Goal: Information Seeking & Learning: Learn about a topic

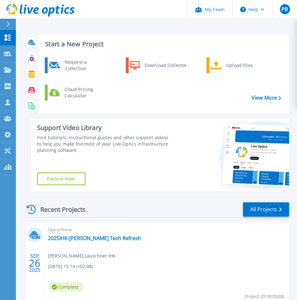
click at [79, 234] on div "Optical Prime 2025IHK-[PERSON_NAME] Tech Refresh [PERSON_NAME] , Lauschner IHK …" at bounding box center [166, 264] width 245 height 82
click at [79, 238] on link "2025IHK-[PERSON_NAME] Tech Refresh" at bounding box center [94, 238] width 93 height 6
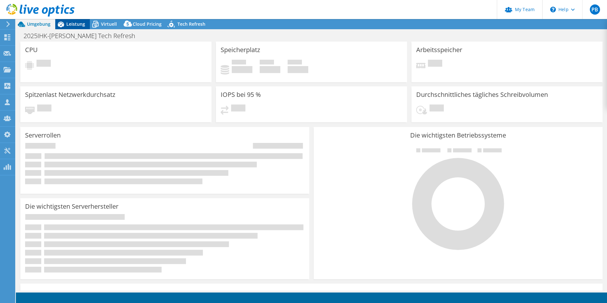
click at [68, 26] on span "Leistung" at bounding box center [75, 24] width 19 height 6
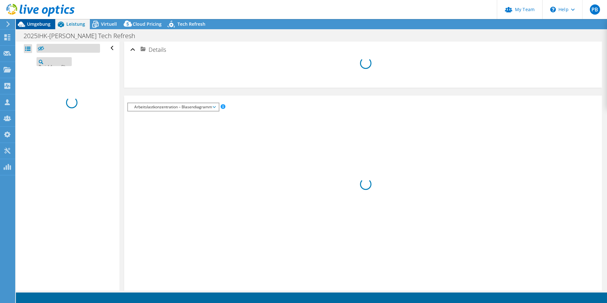
click at [40, 24] on span "Umgebung" at bounding box center [38, 24] width 23 height 6
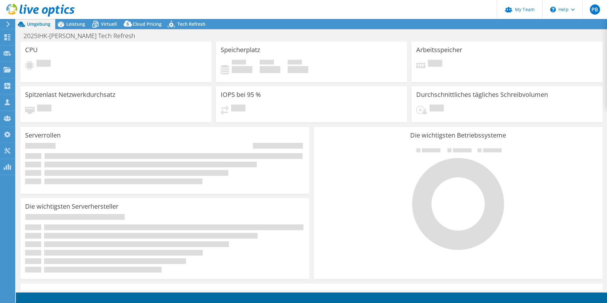
select select "USD"
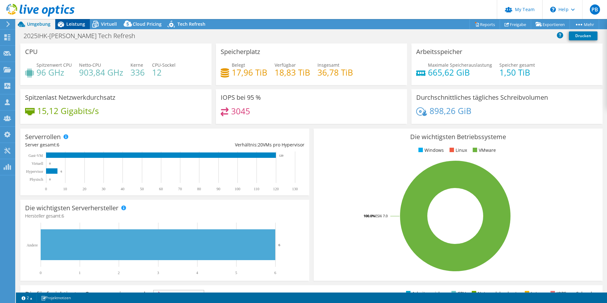
click at [76, 23] on span "Leistung" at bounding box center [75, 24] width 19 height 6
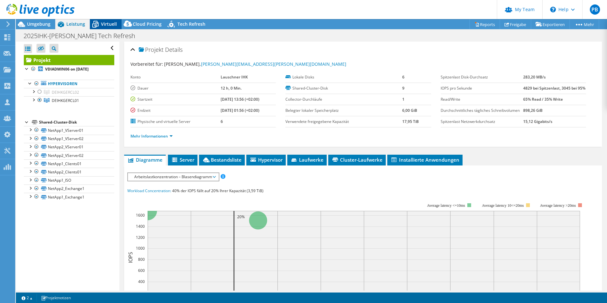
click at [98, 25] on icon at bounding box center [95, 24] width 11 height 11
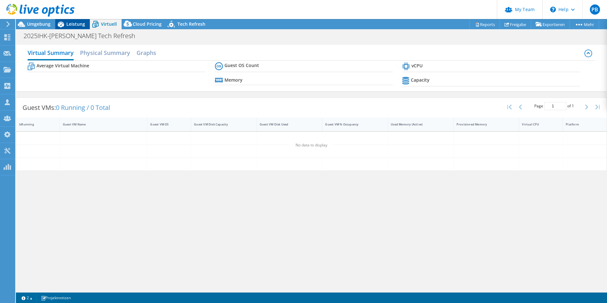
click at [71, 24] on span "Leistung" at bounding box center [75, 24] width 19 height 6
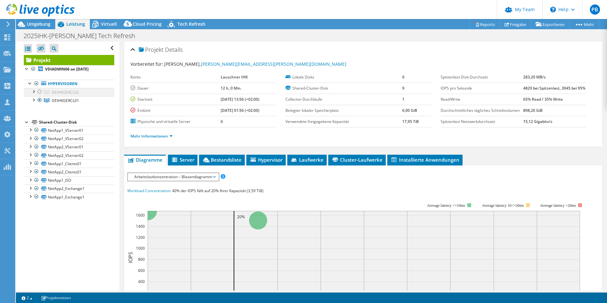
click at [38, 89] on div at bounding box center [39, 92] width 6 height 8
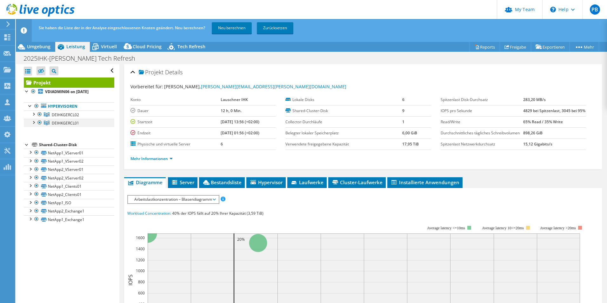
click at [40, 122] on div at bounding box center [39, 123] width 6 height 8
click at [218, 30] on link "Neu berechnen" at bounding box center [232, 27] width 40 height 11
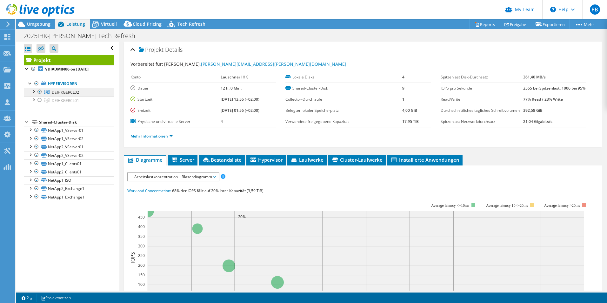
click at [57, 91] on span "DEIHKGERCL02" at bounding box center [65, 91] width 27 height 5
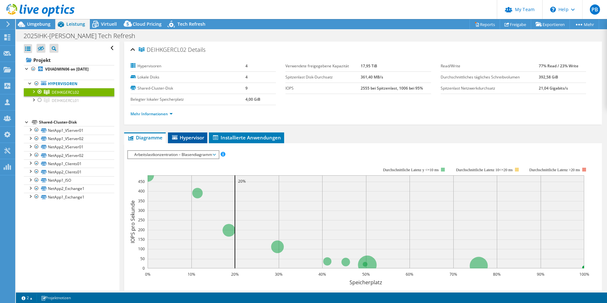
click at [181, 139] on span "Hypervisor" at bounding box center [187, 137] width 33 height 6
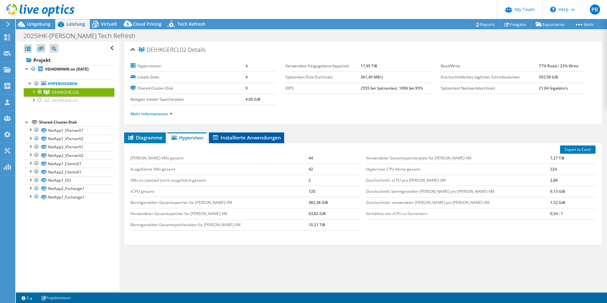
click at [222, 137] on span "Installierte Anwendungen" at bounding box center [246, 137] width 69 height 6
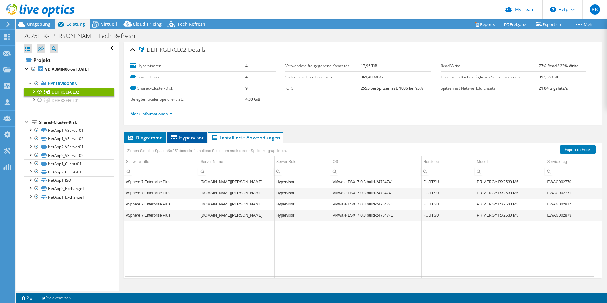
click at [190, 140] on span "Hypervisor" at bounding box center [186, 137] width 33 height 6
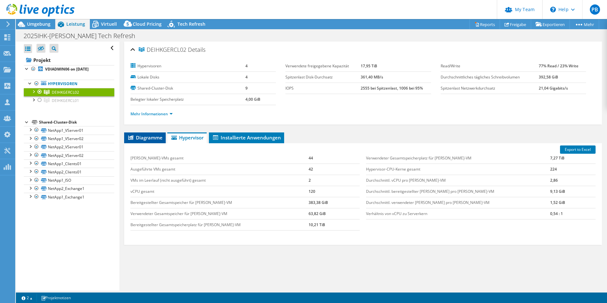
click at [151, 139] on span "Diagramme" at bounding box center [144, 137] width 35 height 6
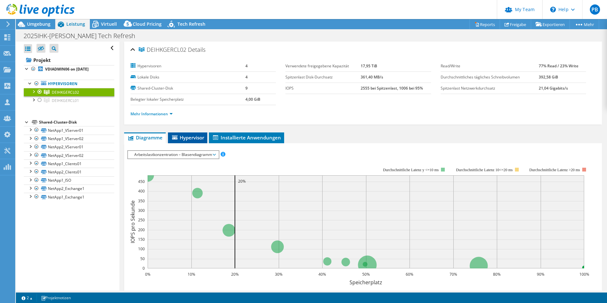
click at [182, 139] on span "Hypervisor" at bounding box center [187, 137] width 33 height 6
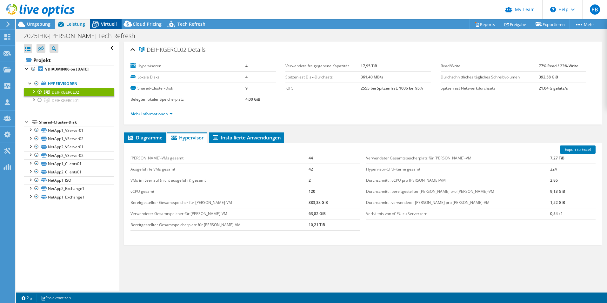
click at [111, 23] on span "Virtuell" at bounding box center [109, 24] width 16 height 6
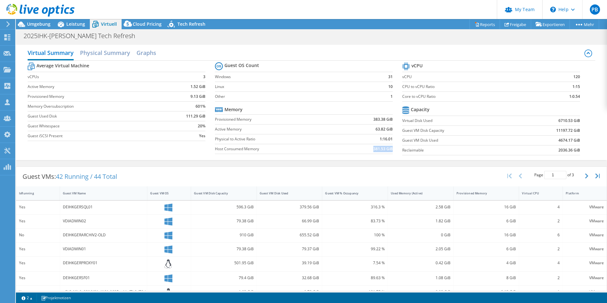
drag, startPoint x: 368, startPoint y: 150, endPoint x: 389, endPoint y: 149, distance: 21.0
click at [301, 149] on td "381.53 GiB" at bounding box center [367, 149] width 52 height 10
drag, startPoint x: 389, startPoint y: 149, endPoint x: 388, endPoint y: 158, distance: 9.2
click at [301, 158] on div "Average Virtual Machine vCPUs 3 Active Memory 1.52 GiB Provisioned Memory 9.13 …" at bounding box center [311, 110] width 567 height 98
click at [301, 173] on div "Guest VMs: 42 Running / 44 Total Page 1 of 3 5 rows 10 rows 20 rows 25 rows 50 …" at bounding box center [311, 177] width 590 height 20
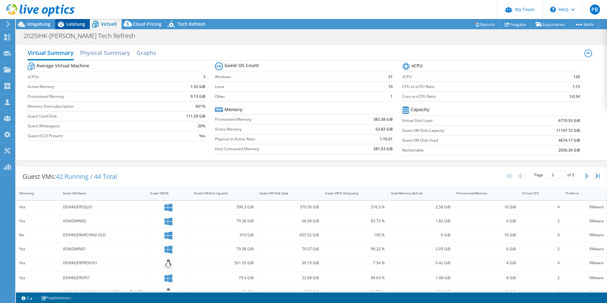
click at [79, 23] on span "Leistung" at bounding box center [75, 24] width 19 height 6
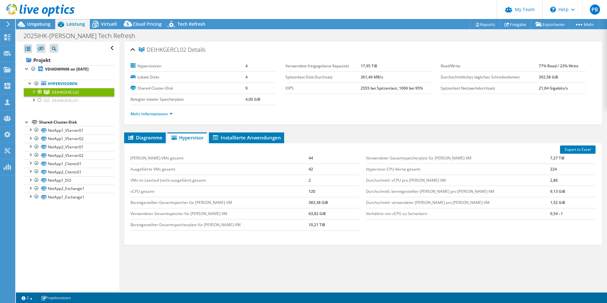
click at [33, 91] on div at bounding box center [33, 91] width 6 height 6
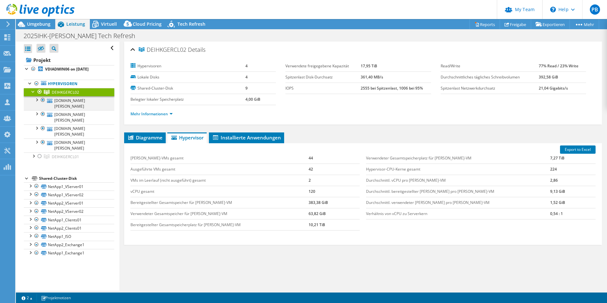
click at [35, 101] on div at bounding box center [36, 99] width 6 height 6
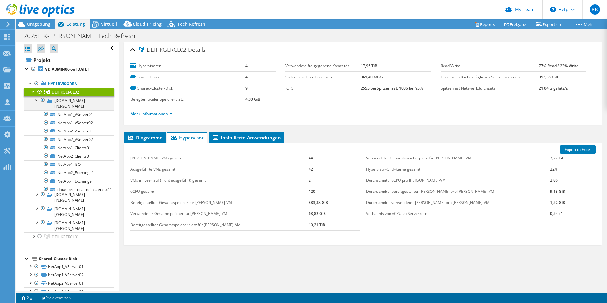
click at [36, 100] on div at bounding box center [36, 99] width 6 height 6
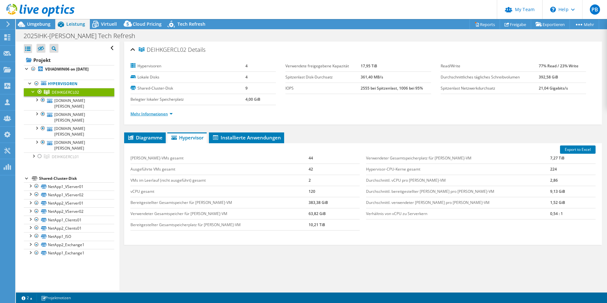
click at [153, 112] on link "Mehr Informationen" at bounding box center [151, 113] width 42 height 5
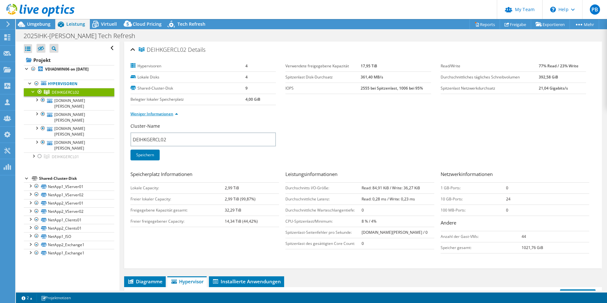
click at [158, 114] on link "Weniger Informationen" at bounding box center [154, 113] width 48 height 5
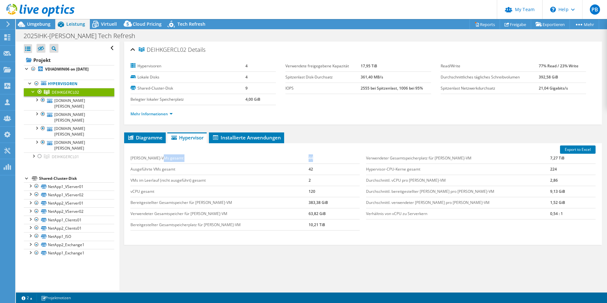
drag, startPoint x: 306, startPoint y: 158, endPoint x: 284, endPoint y: 161, distance: 22.7
click at [284, 161] on tr "[PERSON_NAME]-VMs gesamt 44" at bounding box center [244, 158] width 229 height 11
drag, startPoint x: 304, startPoint y: 190, endPoint x: 284, endPoint y: 190, distance: 20.3
click at [284, 190] on tr "vCPU gesamt 120" at bounding box center [244, 191] width 229 height 11
click at [301, 223] on div "Verwendeter Gesamtspeicherplatz für [PERSON_NAME]-VM 7,27 TiB Hypervisor-CPU-Ke…" at bounding box center [481, 185] width 236 height 79
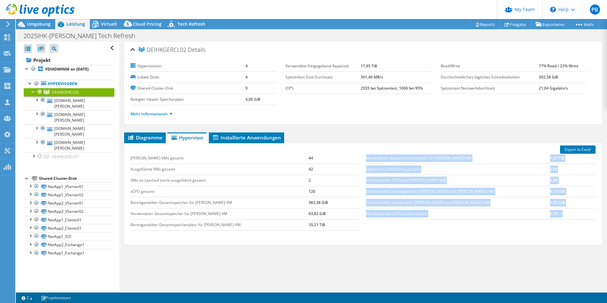
drag, startPoint x: 547, startPoint y: 213, endPoint x: 362, endPoint y: 213, distance: 185.6
click at [301, 213] on div "Verwendeter Gesamtspeicherplatz für [PERSON_NAME]-VM 7,27 TiB Hypervisor-CPU-Ke…" at bounding box center [481, 185] width 236 height 79
drag, startPoint x: 362, startPoint y: 213, endPoint x: 371, endPoint y: 213, distance: 8.9
click at [301, 213] on td "Verhältnis von vCPU zu Serverkern" at bounding box center [458, 213] width 184 height 11
drag, startPoint x: 363, startPoint y: 215, endPoint x: 456, endPoint y: 208, distance: 93.2
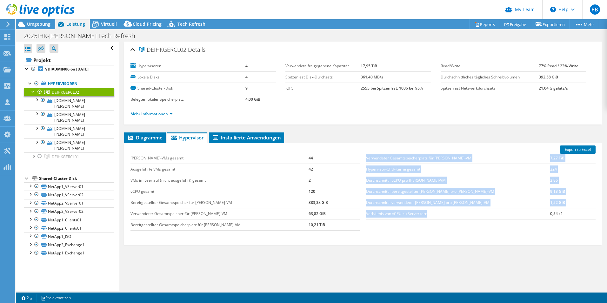
click at [301, 208] on div "Verwendeter Gesamtspeicherplatz für [PERSON_NAME]-VM 7,27 TiB Hypervisor-CPU-Ke…" at bounding box center [481, 185] width 236 height 79
drag, startPoint x: 456, startPoint y: 208, endPoint x: 455, endPoint y: 212, distance: 4.1
click at [301, 212] on td "Verhältnis von vCPU zu Serverkern" at bounding box center [458, 213] width 184 height 11
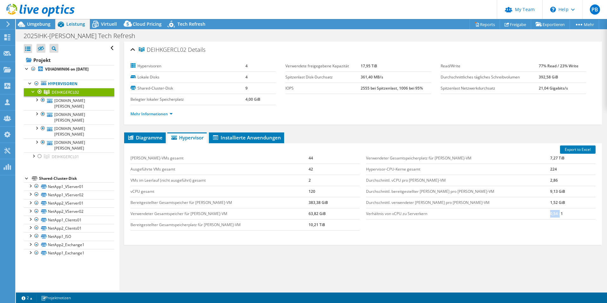
drag, startPoint x: 531, startPoint y: 214, endPoint x: 542, endPoint y: 211, distance: 11.9
click at [301, 211] on tr "Verhältnis von vCPU zu Serverkern 0,54 : 1" at bounding box center [480, 213] width 229 height 11
drag, startPoint x: 542, startPoint y: 211, endPoint x: 538, endPoint y: 226, distance: 15.6
click at [301, 226] on div "[PERSON_NAME]-VMs gesamt 44 Ausgeführte VMs gesamt 42 VMs im Leerlauf (nicht au…" at bounding box center [362, 191] width 471 height 90
drag, startPoint x: 534, startPoint y: 213, endPoint x: 541, endPoint y: 212, distance: 7.4
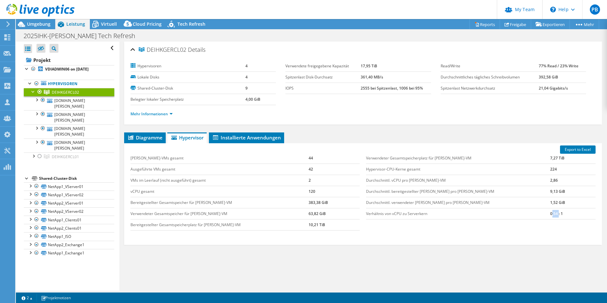
click at [301, 212] on td "0,54 : 1" at bounding box center [572, 213] width 45 height 11
drag, startPoint x: 541, startPoint y: 212, endPoint x: 555, endPoint y: 212, distance: 13.6
click at [301, 212] on td "0,54 : 1" at bounding box center [572, 213] width 45 height 11
drag, startPoint x: 295, startPoint y: 194, endPoint x: 303, endPoint y: 193, distance: 7.7
click at [301, 193] on tr "vCPU gesamt 120" at bounding box center [244, 191] width 229 height 11
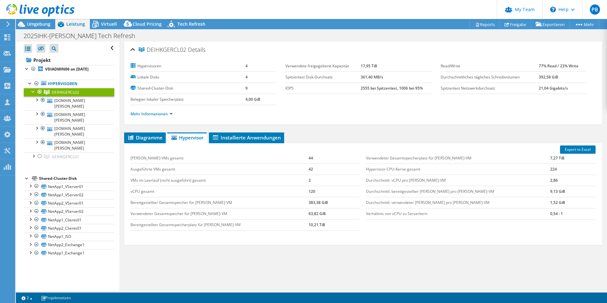
drag, startPoint x: 303, startPoint y: 193, endPoint x: 363, endPoint y: 236, distance: 74.1
click at [301, 229] on td "10,21 TiB" at bounding box center [333, 224] width 51 height 11
drag, startPoint x: 539, startPoint y: 168, endPoint x: 528, endPoint y: 168, distance: 10.8
click at [301, 168] on tr "Hypervisor-CPU-Kerne gesamt 224" at bounding box center [480, 168] width 229 height 11
drag, startPoint x: 500, startPoint y: 169, endPoint x: 523, endPoint y: 169, distance: 22.8
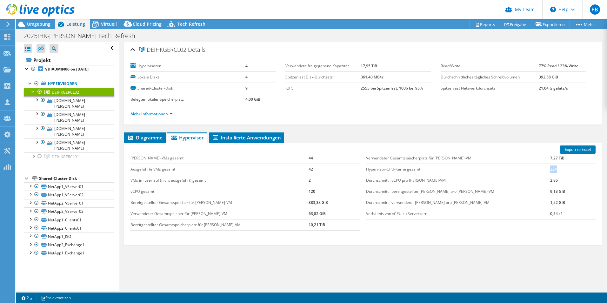
click at [301, 169] on td "Hypervisor-CPU-Kerne gesamt" at bounding box center [458, 168] width 184 height 11
drag, startPoint x: 532, startPoint y: 169, endPoint x: 542, endPoint y: 169, distance: 10.5
click at [301, 169] on tr "Hypervisor-CPU-Kerne gesamt 224" at bounding box center [480, 168] width 229 height 11
drag, startPoint x: 542, startPoint y: 169, endPoint x: 535, endPoint y: 171, distance: 7.2
click at [301, 171] on td "224" at bounding box center [572, 168] width 45 height 11
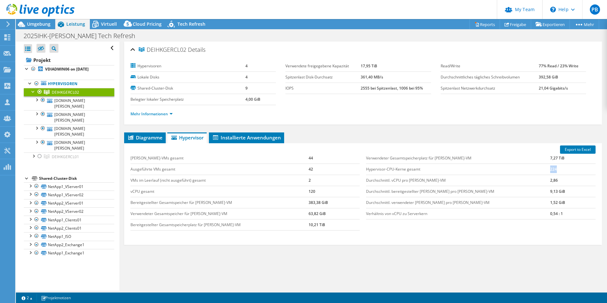
drag, startPoint x: 532, startPoint y: 169, endPoint x: 540, endPoint y: 167, distance: 8.8
click at [301, 167] on tr "Hypervisor-CPU-Kerne gesamt 224" at bounding box center [480, 168] width 229 height 11
click at [301, 141] on ul "Diagramme Server Bestandsliste Hypervisor Laufwerke Cluster-Laufwerke Installie…" at bounding box center [363, 137] width 478 height 11
click at [301, 150] on div "Verwendeter Gesamtspeicherplatz für [PERSON_NAME]-VM 7,27 TiB Hypervisor-CPU-Ke…" at bounding box center [481, 185] width 236 height 79
click at [153, 116] on link "Mehr Informationen" at bounding box center [151, 113] width 42 height 5
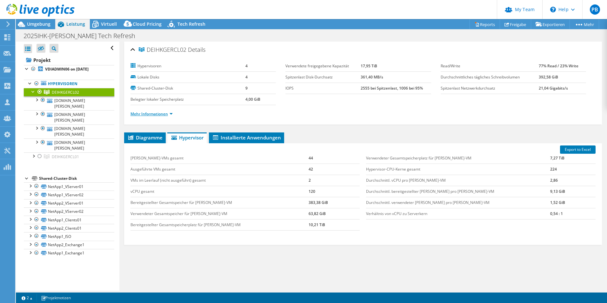
click at [153, 116] on link "Mehr Informationen" at bounding box center [151, 113] width 42 height 5
click at [107, 27] on div "Virtuell" at bounding box center [106, 24] width 32 height 10
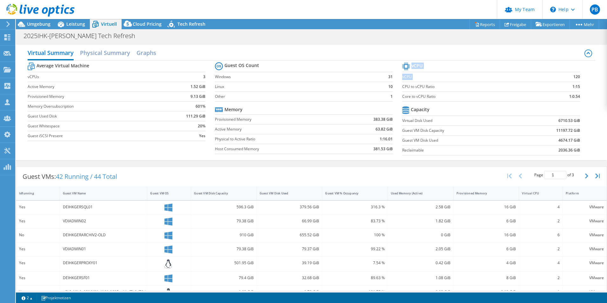
drag, startPoint x: 576, startPoint y: 77, endPoint x: 566, endPoint y: 77, distance: 10.5
click at [301, 77] on section "vCPU vCPU 120 CPU to vCPU Ratio 1:15 Core to vCPU Ratio 1:0.54 Capacity Virtual…" at bounding box center [495, 109] width 187 height 97
click at [301, 78] on td "120" at bounding box center [559, 77] width 41 height 10
drag, startPoint x: 565, startPoint y: 97, endPoint x: 578, endPoint y: 96, distance: 13.0
click at [301, 96] on section "vCPU vCPU 120 CPU to vCPU Ratio 1:15 Core to vCPU Ratio 1:0.54 Capacity Virtual…" at bounding box center [495, 109] width 187 height 97
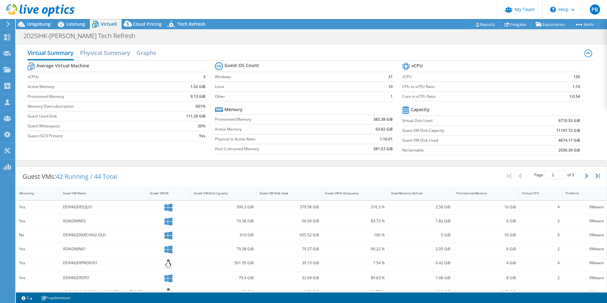
drag, startPoint x: 578, startPoint y: 96, endPoint x: 579, endPoint y: 108, distance: 12.2
click at [301, 108] on section "vCPU vCPU 120 CPU to vCPU Ratio 1:15 Core to vCPU Ratio 1:0.54 Capacity Virtual…" at bounding box center [495, 109] width 187 height 97
click at [94, 54] on h2 "Physical Summary" at bounding box center [105, 53] width 50 height 14
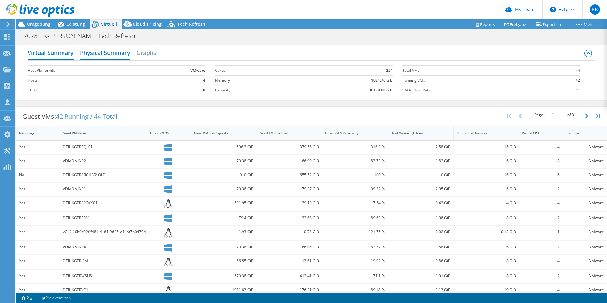
click at [60, 55] on h2 "Virtual Summary" at bounding box center [51, 53] width 46 height 14
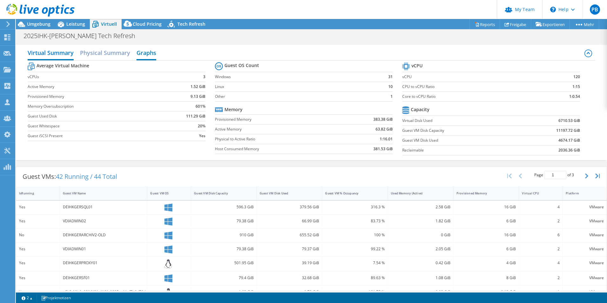
click at [148, 56] on h2 "Graphs" at bounding box center [146, 53] width 20 height 14
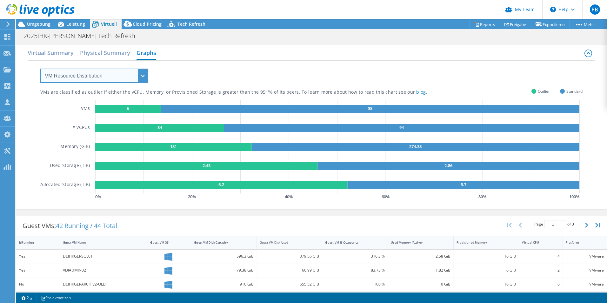
click at [131, 80] on select "VM Resource Distribution Provisioning Contrast Over Provisioning" at bounding box center [94, 76] width 108 height 14
click at [182, 71] on div "VMs are classified as outlier if either the vCPU, Memory, or Provisioned Storag…" at bounding box center [311, 131] width 542 height 141
click at [67, 54] on h2 "Virtual Summary" at bounding box center [51, 53] width 46 height 14
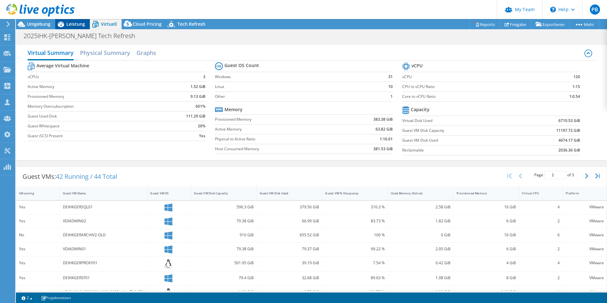
click at [73, 24] on span "Leistung" at bounding box center [75, 24] width 19 height 6
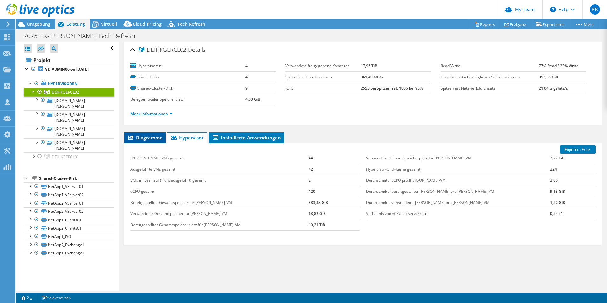
drag, startPoint x: 163, startPoint y: 136, endPoint x: 164, endPoint y: 142, distance: 6.4
click at [163, 136] on li "Diagramme" at bounding box center [145, 137] width 42 height 11
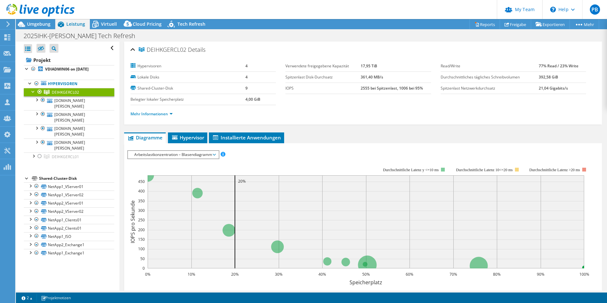
click at [199, 153] on span "Arbeitslastkonzentration – Blasendiagramm" at bounding box center [173, 155] width 84 height 8
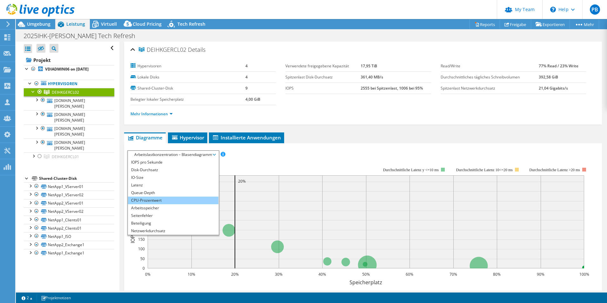
click at [155, 198] on li "CPU-Prozentwert" at bounding box center [173, 200] width 90 height 8
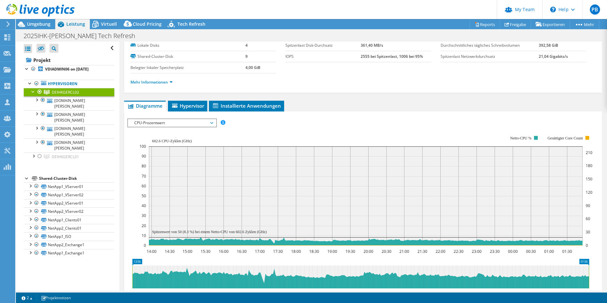
scroll to position [63, 0]
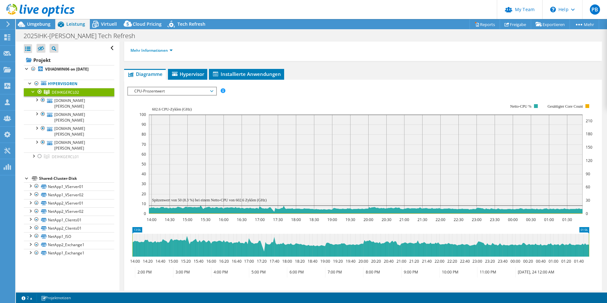
click at [167, 85] on div "IOPS pro Sekunde Disk-Durchsatz IO-Size Latenz Queue-Depth CPU-Prozentwert Arbe…" at bounding box center [362, 195] width 471 height 225
click at [164, 93] on span "CPU-Prozentwert" at bounding box center [172, 91] width 82 height 8
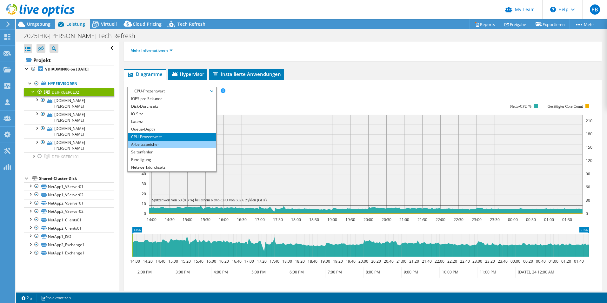
click at [157, 143] on li "Arbeitsspeicher" at bounding box center [172, 145] width 88 height 8
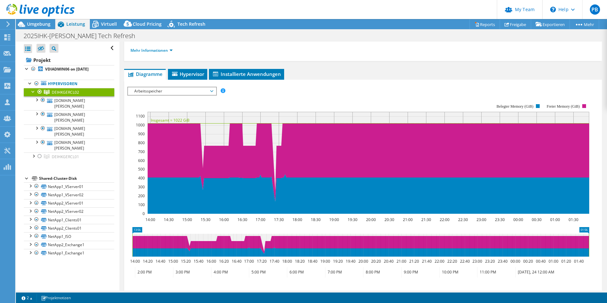
click at [209, 89] on span "Arbeitsspeicher" at bounding box center [172, 91] width 82 height 8
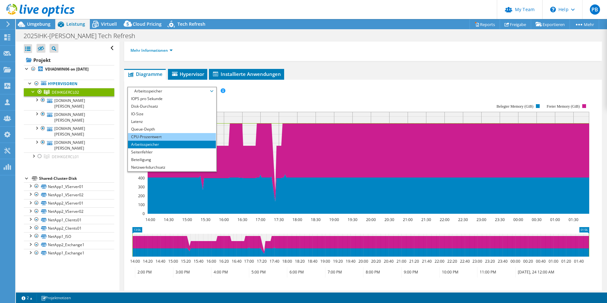
click at [151, 136] on li "CPU-Prozentwert" at bounding box center [172, 137] width 88 height 8
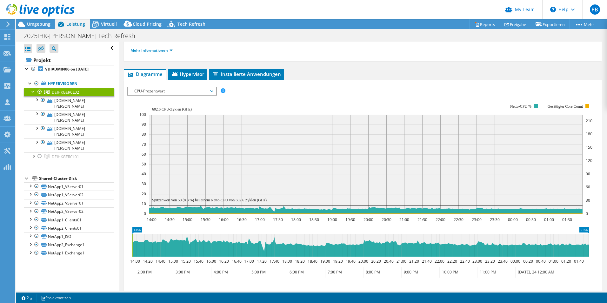
click at [193, 75] on span "Hypervisor" at bounding box center [187, 74] width 33 height 6
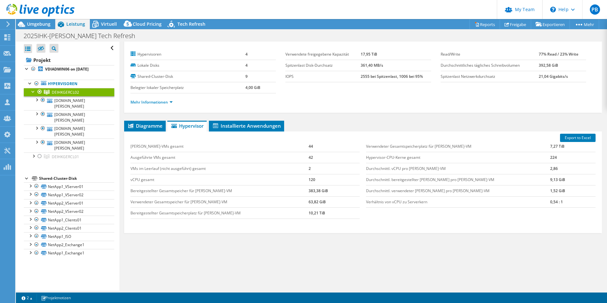
scroll to position [12, 0]
click at [97, 100] on link "[DOMAIN_NAME][PERSON_NAME]" at bounding box center [69, 103] width 90 height 14
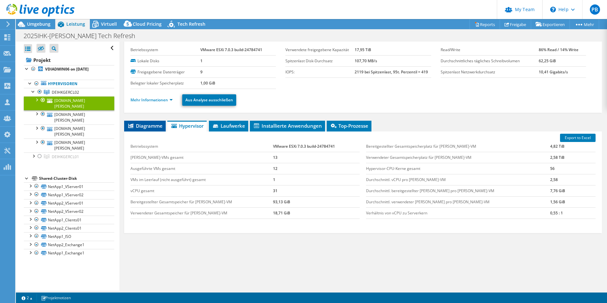
click at [150, 126] on span "Diagramme" at bounding box center [144, 125] width 35 height 6
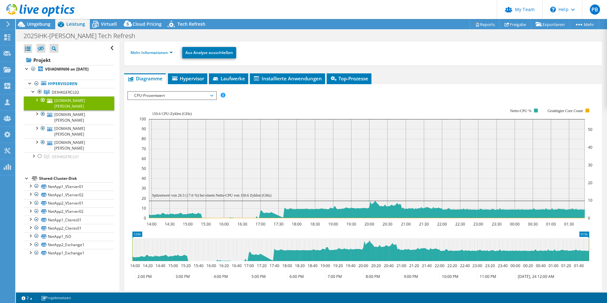
click at [160, 95] on span "CPU-Prozentwert" at bounding box center [172, 96] width 82 height 8
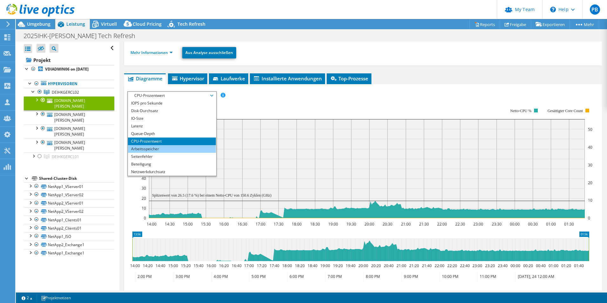
click at [152, 148] on li "Arbeitsspeicher" at bounding box center [172, 149] width 88 height 8
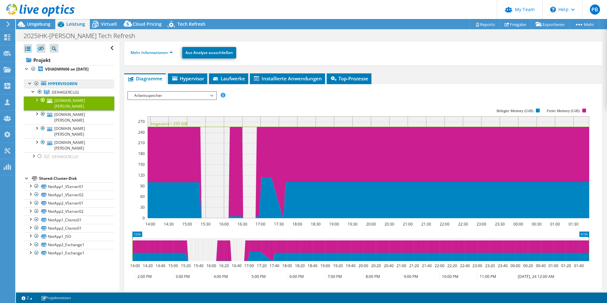
click at [73, 87] on link "Hypervisoren" at bounding box center [69, 84] width 90 height 8
click at [72, 94] on span "DEIHKGERCL02" at bounding box center [65, 91] width 27 height 5
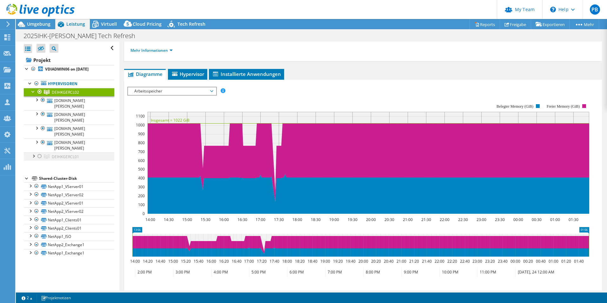
click at [39, 152] on div at bounding box center [39, 156] width 6 height 8
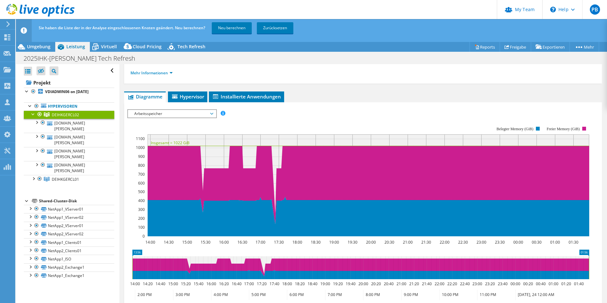
click at [41, 116] on div at bounding box center [39, 114] width 6 height 8
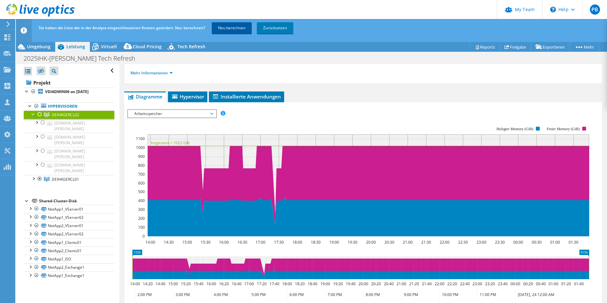
click at [231, 28] on link "Neu berechnen" at bounding box center [232, 27] width 40 height 11
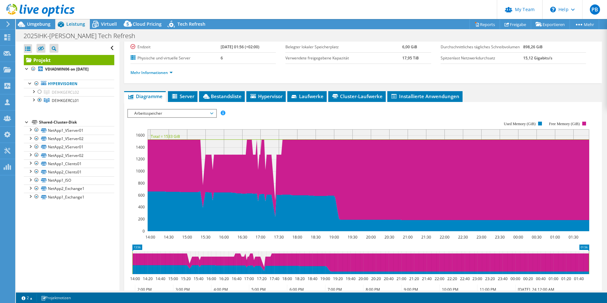
click at [210, 117] on span "Arbeitsspeicher" at bounding box center [172, 113] width 82 height 8
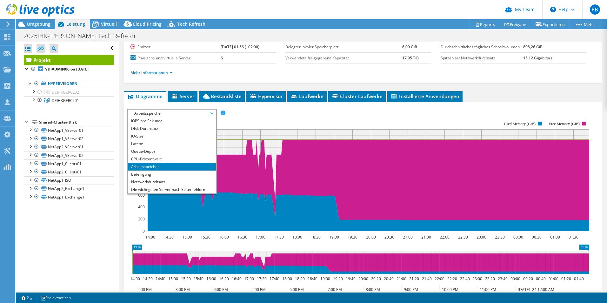
drag, startPoint x: 286, startPoint y: 122, endPoint x: 291, endPoint y: 142, distance: 21.6
click at [286, 117] on div "IOPS pro Sekunde Disk-Durchsatz IO-Size Latenz Queue-Depth CPU-Prozentwert Arbe…" at bounding box center [362, 113] width 471 height 9
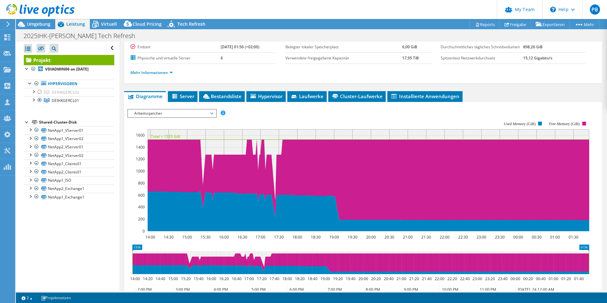
click at [184, 117] on span "Arbeitsspeicher" at bounding box center [172, 113] width 82 height 8
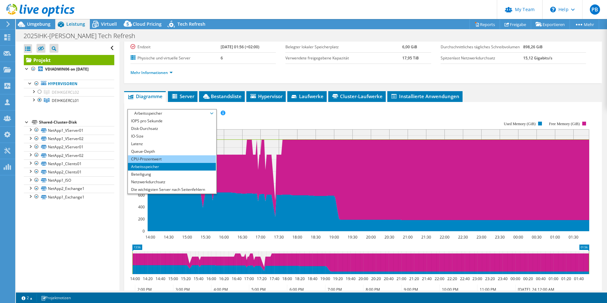
click at [163, 163] on li "CPU-Prozentwert" at bounding box center [172, 159] width 88 height 8
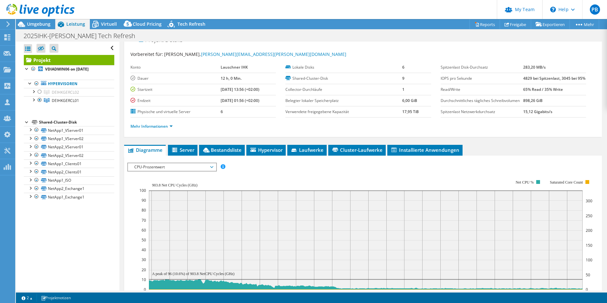
scroll to position [0, 0]
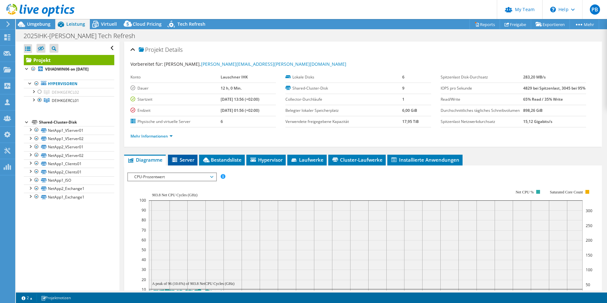
click at [188, 163] on span "Server" at bounding box center [182, 159] width 23 height 6
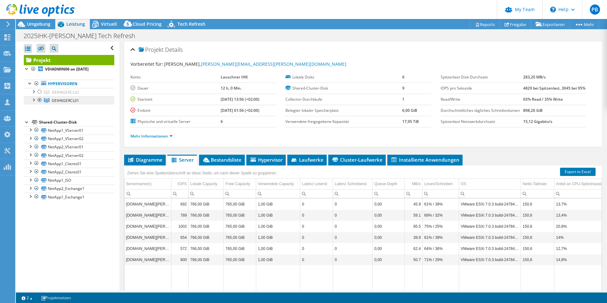
click at [70, 98] on span "DEIHKGERCL01" at bounding box center [65, 100] width 27 height 5
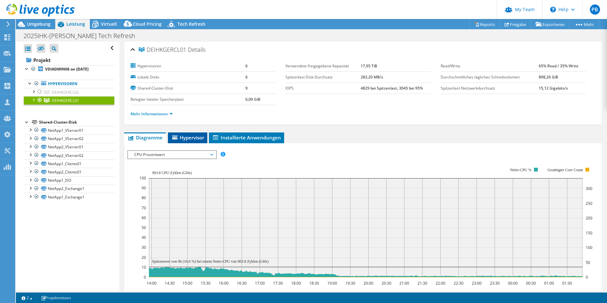
click at [187, 133] on li "Hypervisor" at bounding box center [187, 137] width 39 height 11
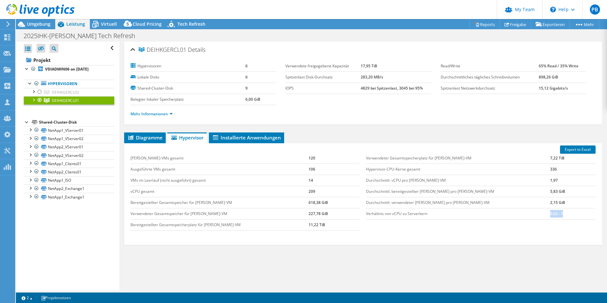
drag, startPoint x: 549, startPoint y: 211, endPoint x: 522, endPoint y: 216, distance: 27.8
click at [301, 216] on tr "Verhältnis von vCPU zu Serverkern 0,62 : 1" at bounding box center [480, 213] width 229 height 11
drag, startPoint x: 522, startPoint y: 216, endPoint x: 552, endPoint y: 231, distance: 33.5
click at [301, 231] on div "[PERSON_NAME]-VMs gesamt 120 Ausgeführte VMs gesamt 106 VMs im Leerlauf (nicht …" at bounding box center [362, 191] width 471 height 90
drag, startPoint x: 545, startPoint y: 214, endPoint x: 532, endPoint y: 216, distance: 13.3
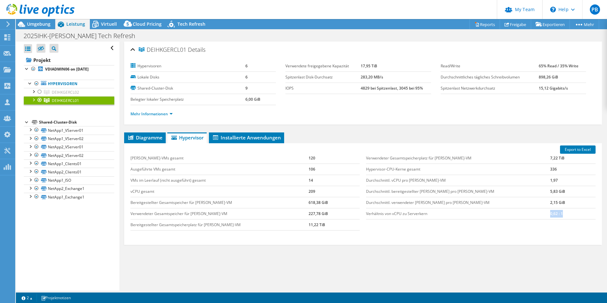
click at [301, 216] on tr "Verhältnis von vCPU zu Serverkern 0,62 : 1" at bounding box center [480, 213] width 229 height 11
drag, startPoint x: 301, startPoint y: 189, endPoint x: 297, endPoint y: 189, distance: 4.1
click at [301, 189] on td "209" at bounding box center [333, 191] width 51 height 11
click at [301, 190] on td "209" at bounding box center [333, 191] width 51 height 11
drag, startPoint x: 304, startPoint y: 190, endPoint x: 288, endPoint y: 191, distance: 15.9
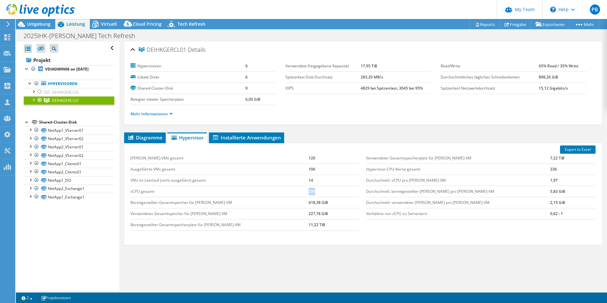
click at [288, 191] on tr "vCPU gesamt 209" at bounding box center [244, 191] width 229 height 11
drag, startPoint x: 288, startPoint y: 191, endPoint x: 305, endPoint y: 193, distance: 16.9
click at [301, 193] on td "209" at bounding box center [333, 191] width 51 height 11
drag, startPoint x: 305, startPoint y: 191, endPoint x: 296, endPoint y: 192, distance: 9.3
click at [296, 192] on tr "vCPU gesamt 209" at bounding box center [244, 191] width 229 height 11
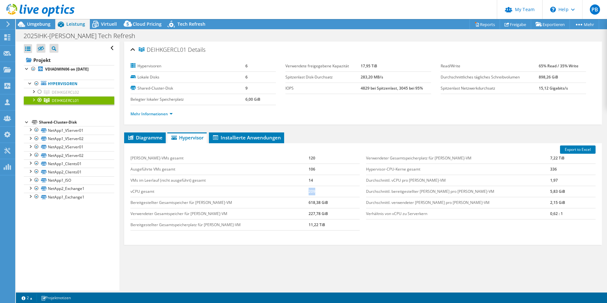
click at [296, 192] on td "vCPU gesamt" at bounding box center [219, 191] width 178 height 11
click at [301, 192] on td "209" at bounding box center [333, 191] width 51 height 11
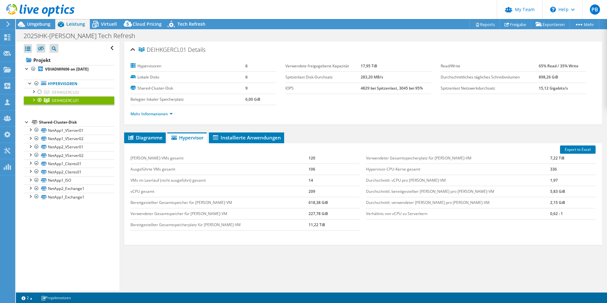
click at [301, 191] on td "209" at bounding box center [333, 191] width 51 height 11
click at [101, 25] on span "Virtuell" at bounding box center [109, 24] width 16 height 6
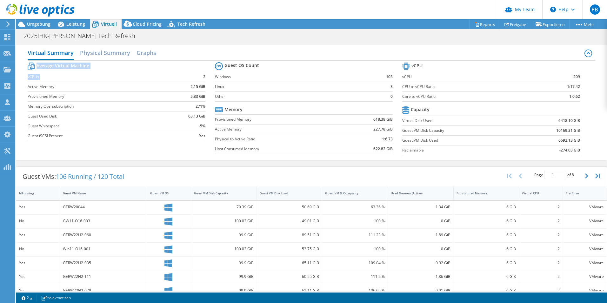
click at [202, 78] on section "Average Virtual Machine vCPUs 2 Active Memory 2.15 GiB Provisioned Memory 5.83 …" at bounding box center [121, 102] width 187 height 83
click at [203, 79] on b "2" at bounding box center [204, 77] width 2 height 6
click at [203, 78] on b "2" at bounding box center [204, 77] width 2 height 6
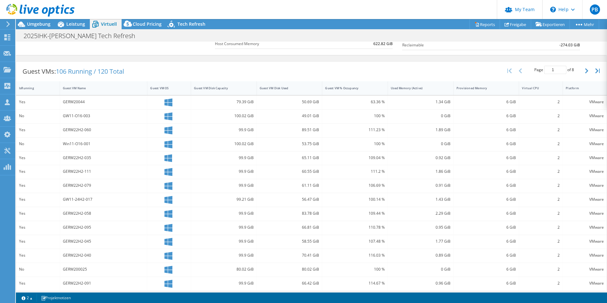
scroll to position [122, 0]
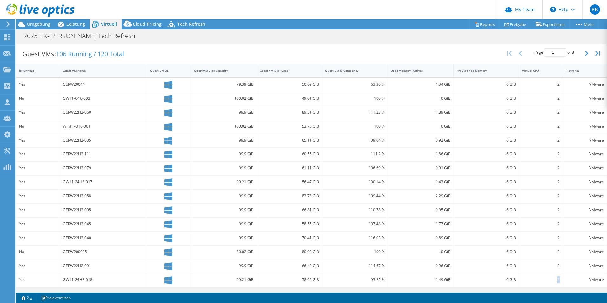
drag, startPoint x: 557, startPoint y: 280, endPoint x: 548, endPoint y: 282, distance: 9.0
click at [301, 282] on div "2" at bounding box center [541, 280] width 44 height 14
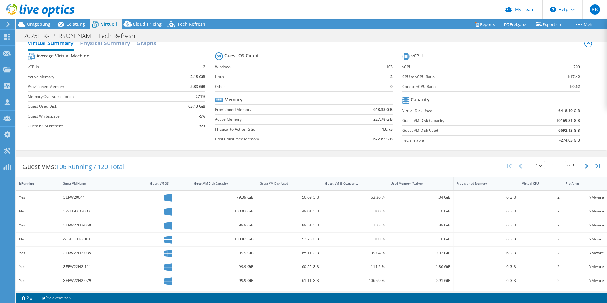
scroll to position [0, 0]
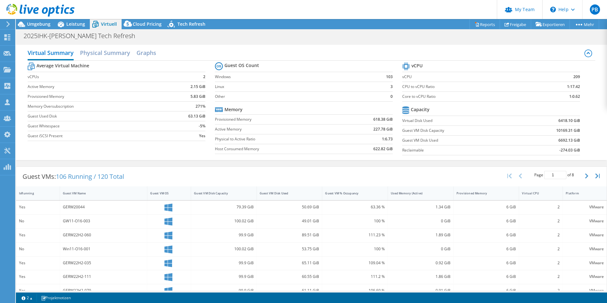
click at [301, 83] on td "1:17.42" at bounding box center [556, 87] width 47 height 10
drag, startPoint x: 564, startPoint y: 97, endPoint x: 577, endPoint y: 97, distance: 12.7
click at [301, 97] on section "vCPU vCPU 209 CPU to vCPU Ratio 1:17.42 Core to vCPU Ratio 1:0.62 Capacity Virt…" at bounding box center [495, 109] width 187 height 97
click at [301, 108] on td at bounding box center [549, 110] width 62 height 11
click at [192, 163] on div "Guest VMs: 106 Running / 120 Total Page 1 of 8 5 rows 10 rows 20 rows 25 rows 5…" at bounding box center [311, 288] width 591 height 250
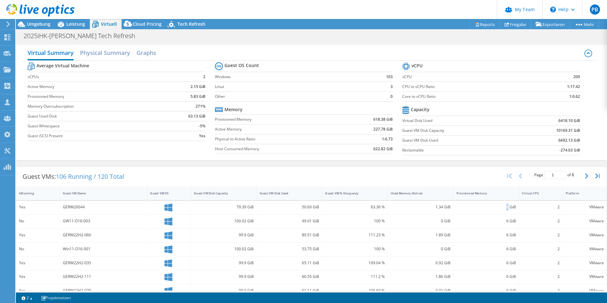
click at [301, 208] on div "6 GiB" at bounding box center [486, 206] width 60 height 7
drag, startPoint x: 503, startPoint y: 208, endPoint x: 565, endPoint y: 209, distance: 61.3
click at [301, 209] on div "VMware" at bounding box center [585, 206] width 38 height 7
drag, startPoint x: 557, startPoint y: 206, endPoint x: 552, endPoint y: 206, distance: 4.5
click at [301, 206] on div "2" at bounding box center [541, 208] width 44 height 14
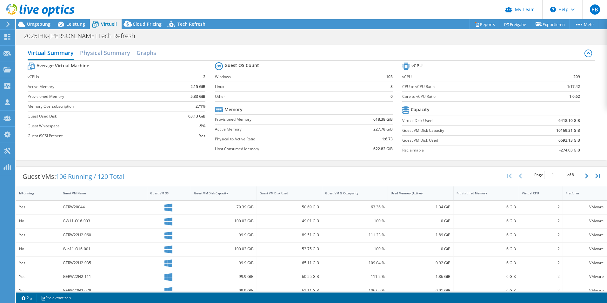
drag, startPoint x: 552, startPoint y: 206, endPoint x: 556, endPoint y: 220, distance: 14.4
click at [301, 220] on div "2" at bounding box center [541, 222] width 44 height 14
click at [72, 25] on span "Leistung" at bounding box center [75, 24] width 19 height 6
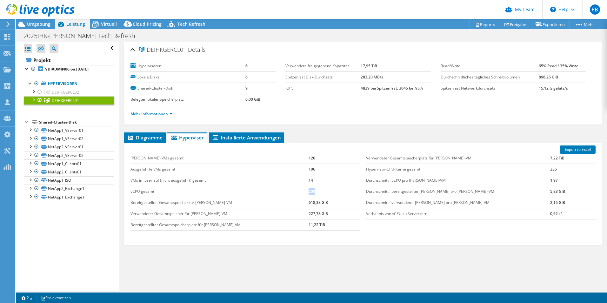
drag, startPoint x: 300, startPoint y: 192, endPoint x: 296, endPoint y: 192, distance: 3.8
click at [296, 192] on tr "vCPU gesamt 209" at bounding box center [244, 191] width 229 height 11
drag, startPoint x: 296, startPoint y: 192, endPoint x: 278, endPoint y: 194, distance: 17.9
click at [278, 194] on td "vCPU gesamt" at bounding box center [219, 191] width 178 height 11
drag, startPoint x: 302, startPoint y: 192, endPoint x: 292, endPoint y: 191, distance: 10.5
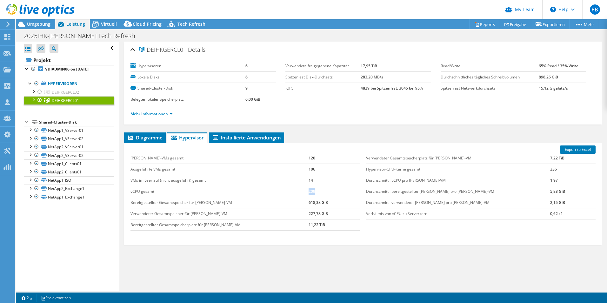
click at [292, 191] on tr "vCPU gesamt 209" at bounding box center [244, 191] width 229 height 11
drag, startPoint x: 292, startPoint y: 191, endPoint x: 296, endPoint y: 191, distance: 4.8
click at [296, 191] on td "vCPU gesamt" at bounding box center [219, 191] width 178 height 11
click at [184, 139] on span "Hypervisor" at bounding box center [186, 137] width 33 height 6
click at [155, 138] on span "Diagramme" at bounding box center [144, 137] width 35 height 6
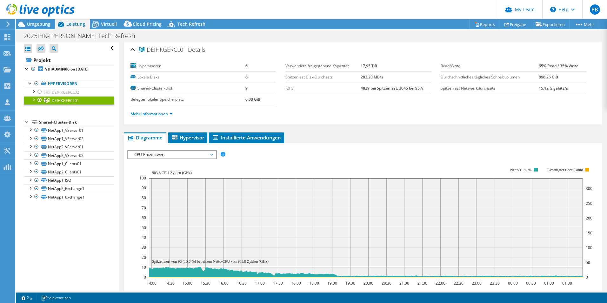
drag, startPoint x: 151, startPoint y: 171, endPoint x: 193, endPoint y: 172, distance: 41.6
click at [193, 172] on rect at bounding box center [365, 222] width 453 height 127
click at [196, 201] on rect at bounding box center [365, 227] width 433 height 99
click at [185, 156] on span "CPU-Prozentwert" at bounding box center [172, 155] width 82 height 8
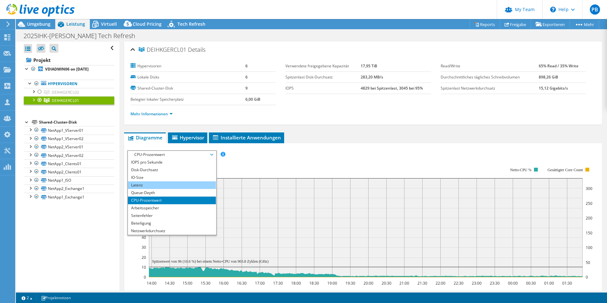
scroll to position [23, 0]
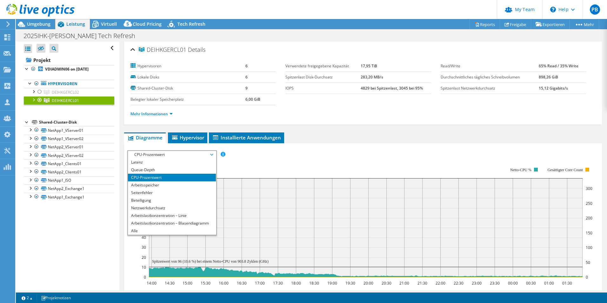
click at [259, 166] on rect at bounding box center [365, 222] width 453 height 127
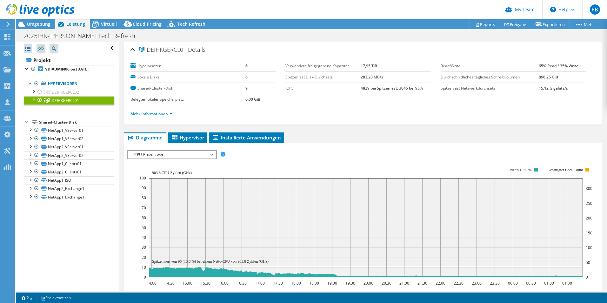
click at [34, 98] on div at bounding box center [33, 99] width 6 height 6
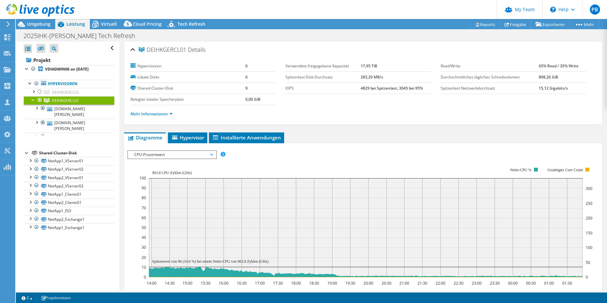
click at [34, 98] on div at bounding box center [33, 99] width 6 height 6
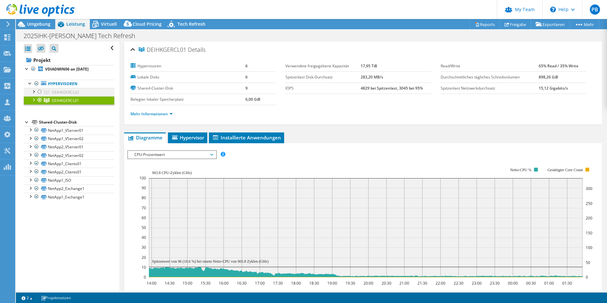
click at [40, 92] on div at bounding box center [39, 92] width 6 height 8
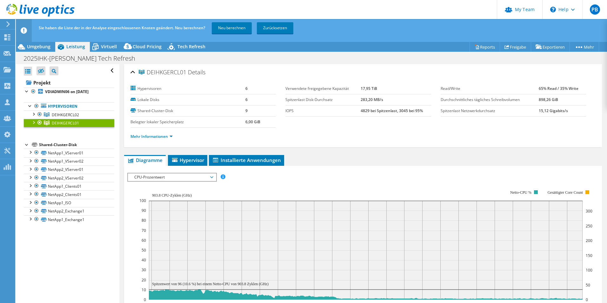
click at [39, 123] on div at bounding box center [39, 123] width 6 height 8
click at [63, 114] on span "DEIHKGERCL02" at bounding box center [65, 114] width 27 height 5
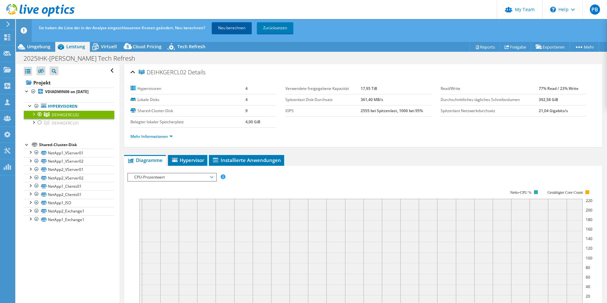
click at [220, 28] on link "Neu berechnen" at bounding box center [232, 27] width 40 height 11
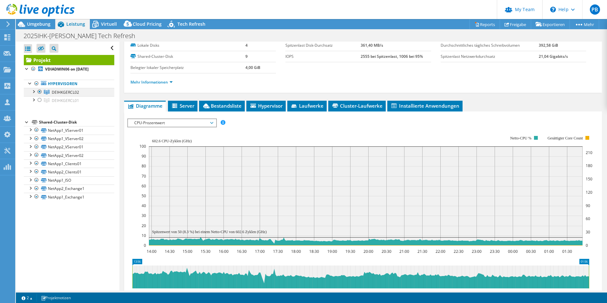
click at [34, 92] on div at bounding box center [33, 91] width 6 height 6
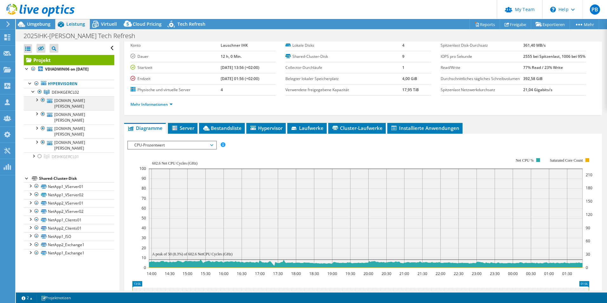
click at [36, 100] on div at bounding box center [36, 99] width 6 height 6
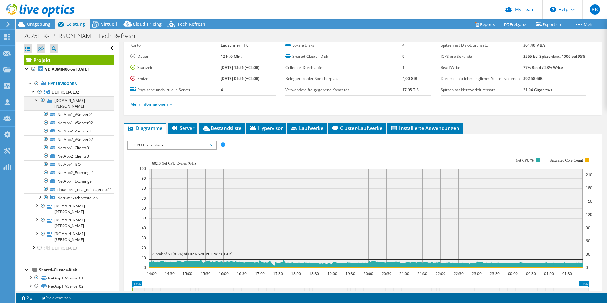
click at [36, 100] on div at bounding box center [36, 99] width 6 height 6
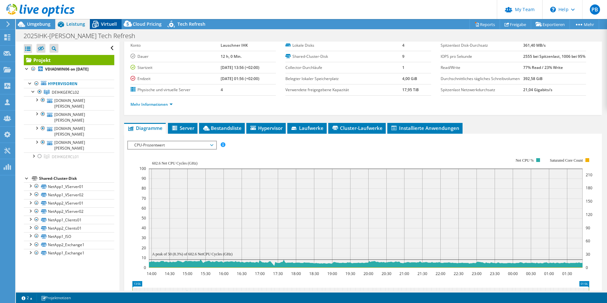
click at [97, 23] on icon at bounding box center [95, 24] width 6 height 5
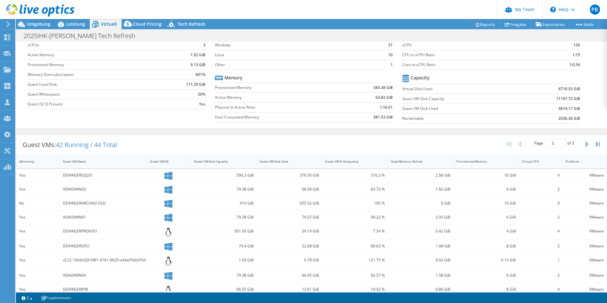
scroll to position [63, 0]
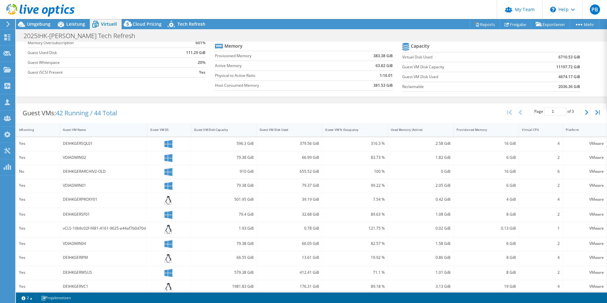
click at [80, 126] on div "Guest VM Name" at bounding box center [100, 130] width 80 height 10
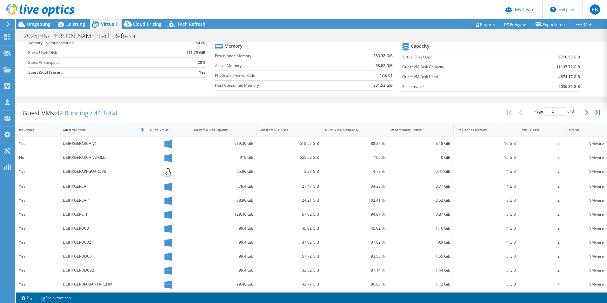
click at [90, 143] on div "DEIHKGERARCHIV1" at bounding box center [104, 143] width 82 height 7
drag, startPoint x: 19, startPoint y: 143, endPoint x: 501, endPoint y: 143, distance: 481.7
click at [301, 143] on div "Yes DEIHKGERARCHIV1 939.39 GiB 618.57 GiB 88.37 % 3.18 GiB 16 GiB 6 VMware" at bounding box center [311, 144] width 590 height 14
drag, startPoint x: 501, startPoint y: 143, endPoint x: 394, endPoint y: 142, distance: 107.3
click at [301, 143] on div "3.18 GiB" at bounding box center [421, 143] width 60 height 7
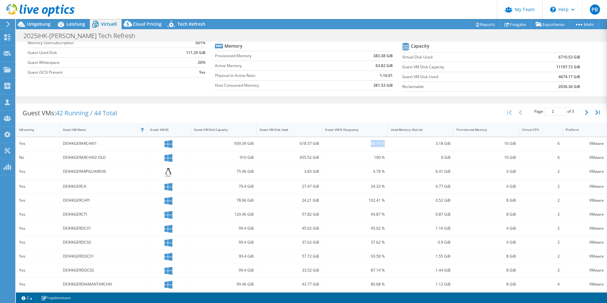
drag, startPoint x: 365, startPoint y: 142, endPoint x: 380, endPoint y: 143, distance: 15.2
click at [301, 143] on div "88.37 %" at bounding box center [355, 143] width 60 height 7
click at [301, 142] on div "6" at bounding box center [541, 143] width 38 height 7
click at [301, 147] on div "3.18 GiB" at bounding box center [421, 144] width 66 height 14
drag, startPoint x: 85, startPoint y: 145, endPoint x: 119, endPoint y: 143, distance: 33.7
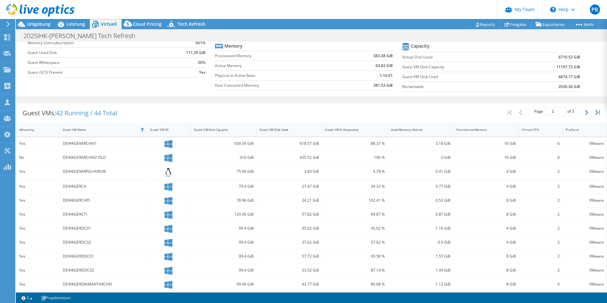
click at [86, 144] on div "DEIHKGERARCHIV1" at bounding box center [104, 143] width 82 height 7
drag, startPoint x: 364, startPoint y: 203, endPoint x: 387, endPoint y: 203, distance: 23.2
click at [301, 203] on div "Yes DEIHKGERCAPI 78.96 GiB 24.21 GiB 102.41 % 0.52 GiB 8 GiB 2 VMware" at bounding box center [311, 201] width 590 height 14
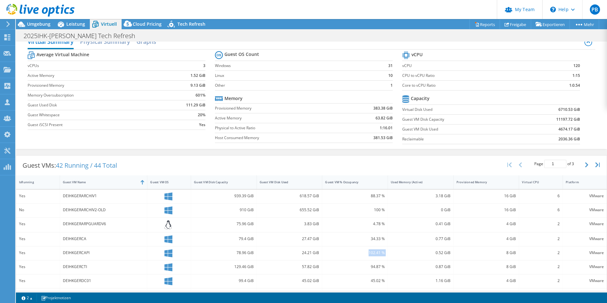
scroll to position [0, 0]
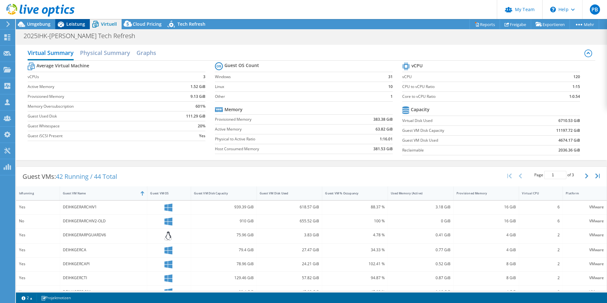
click at [70, 24] on span "Leistung" at bounding box center [75, 24] width 19 height 6
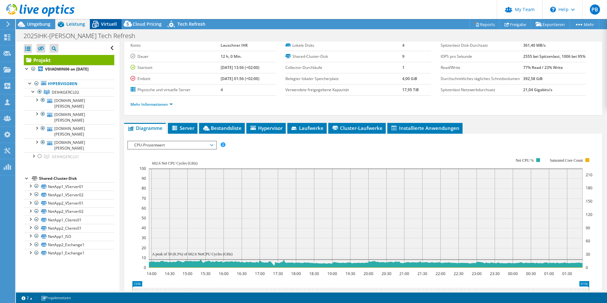
click at [106, 21] on span "Virtuell" at bounding box center [109, 24] width 16 height 6
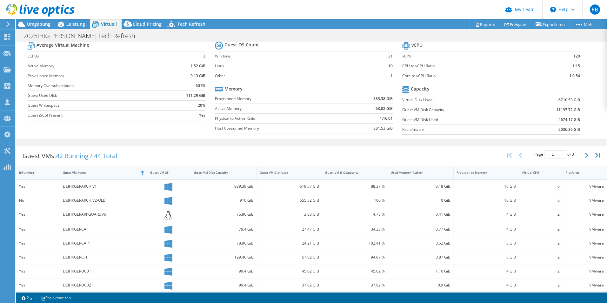
scroll to position [32, 0]
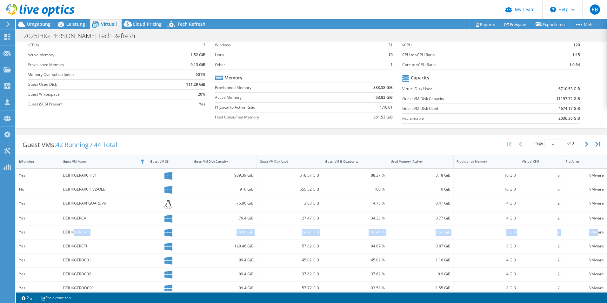
drag, startPoint x: 75, startPoint y: 233, endPoint x: 593, endPoint y: 229, distance: 518.2
click at [301, 229] on div "Yes DEIHKGERCAPI 78.96 GiB 24.21 GiB 102.41 % 0.52 GiB 8 GiB 2 VMware" at bounding box center [311, 233] width 590 height 14
click at [28, 233] on div "Yes" at bounding box center [38, 231] width 38 height 7
drag, startPoint x: 19, startPoint y: 231, endPoint x: 42, endPoint y: 232, distance: 22.9
click at [42, 232] on div "Yes" at bounding box center [38, 233] width 44 height 14
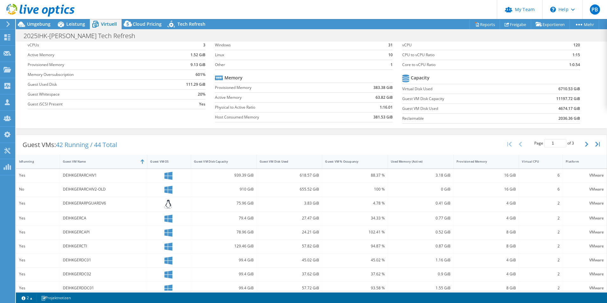
drag, startPoint x: 92, startPoint y: 238, endPoint x: 125, endPoint y: 237, distance: 33.0
click at [92, 238] on div "DEIHKGERCAPI" at bounding box center [104, 233] width 88 height 14
drag, startPoint x: 360, startPoint y: 233, endPoint x: 395, endPoint y: 232, distance: 35.2
click at [301, 232] on div "Yes DEIHKGERCAPI 78.96 GiB 24.21 GiB 102.41 % 0.52 GiB 8 GiB 2 VMware" at bounding box center [311, 233] width 590 height 14
drag, startPoint x: 395, startPoint y: 232, endPoint x: 352, endPoint y: 235, distance: 43.6
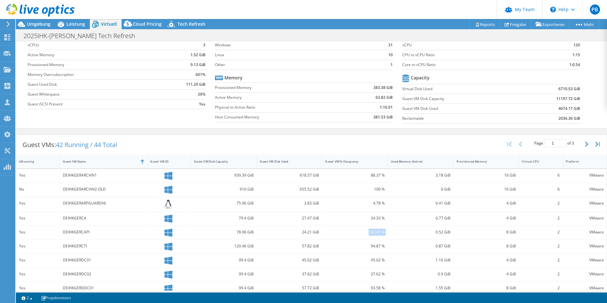
click at [301, 235] on div "102.41 %" at bounding box center [355, 231] width 60 height 7
drag, startPoint x: 366, startPoint y: 233, endPoint x: 384, endPoint y: 232, distance: 18.1
click at [301, 232] on div "102.41 %" at bounding box center [355, 233] width 66 height 14
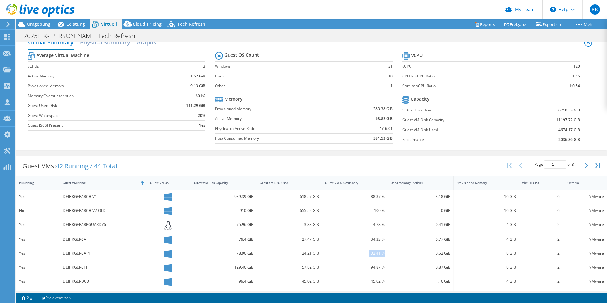
scroll to position [0, 0]
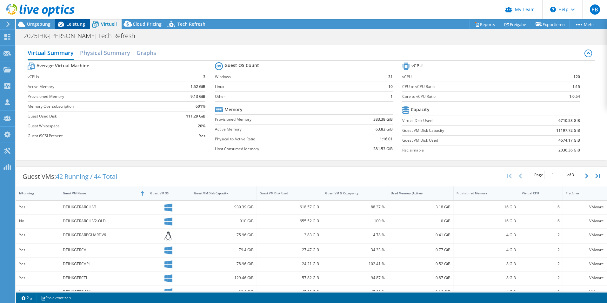
click at [74, 23] on span "Leistung" at bounding box center [75, 24] width 19 height 6
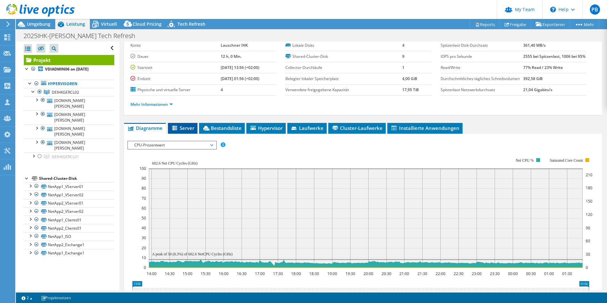
click at [176, 130] on icon at bounding box center [174, 128] width 5 height 4
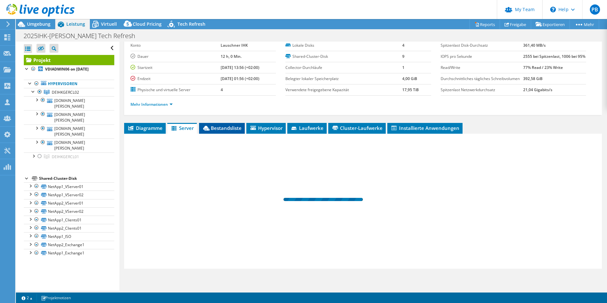
scroll to position [47, 0]
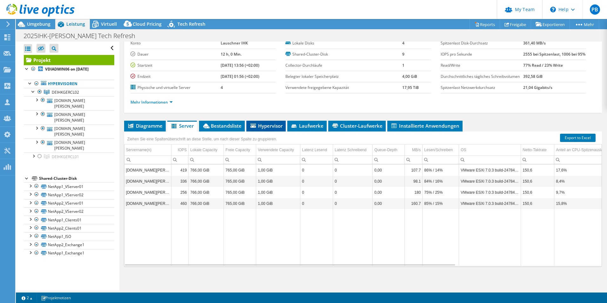
click at [276, 125] on span "Hypervisor" at bounding box center [265, 125] width 33 height 6
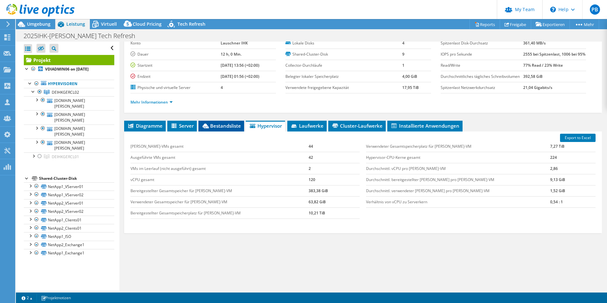
click at [217, 129] on span "Bestandsliste" at bounding box center [221, 125] width 39 height 6
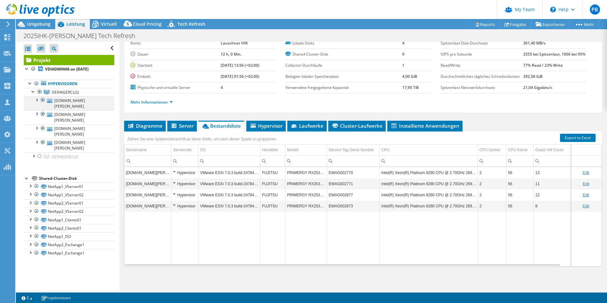
click at [37, 101] on div at bounding box center [36, 99] width 6 height 6
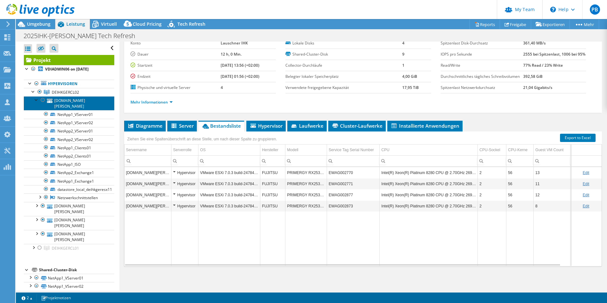
click at [48, 101] on icon at bounding box center [49, 101] width 5 height 4
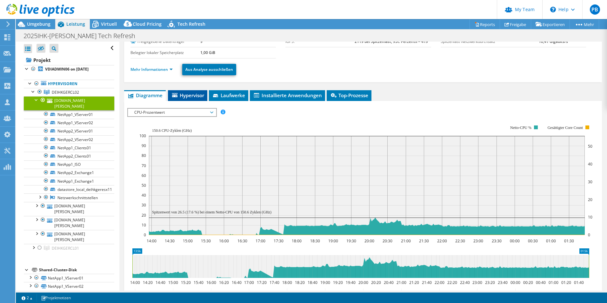
click at [191, 96] on span "Hypervisor" at bounding box center [187, 95] width 33 height 6
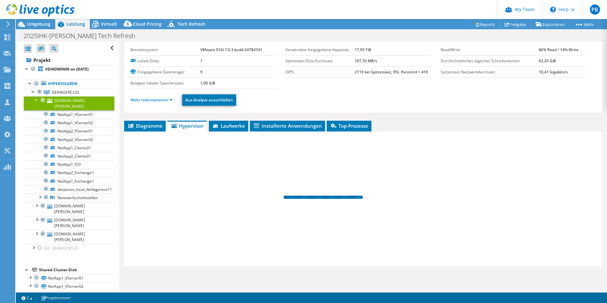
scroll to position [16, 0]
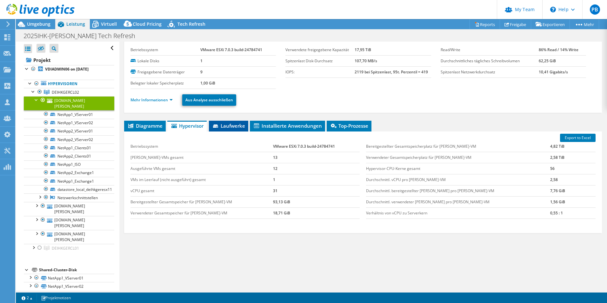
click at [235, 122] on li "Laufwerke" at bounding box center [228, 126] width 39 height 11
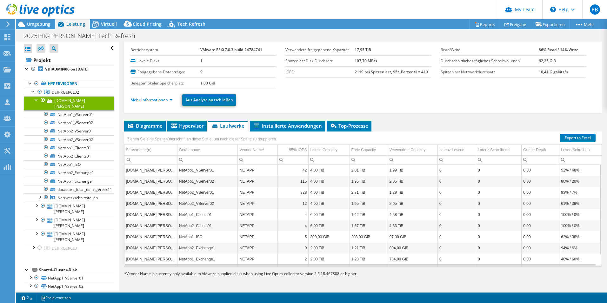
click at [35, 99] on div at bounding box center [36, 99] width 6 height 6
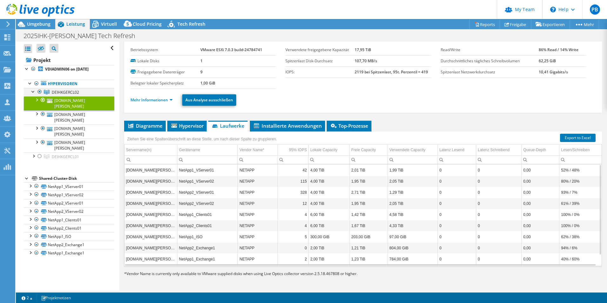
click at [33, 92] on div at bounding box center [33, 91] width 6 height 6
